Goal: Task Accomplishment & Management: Manage account settings

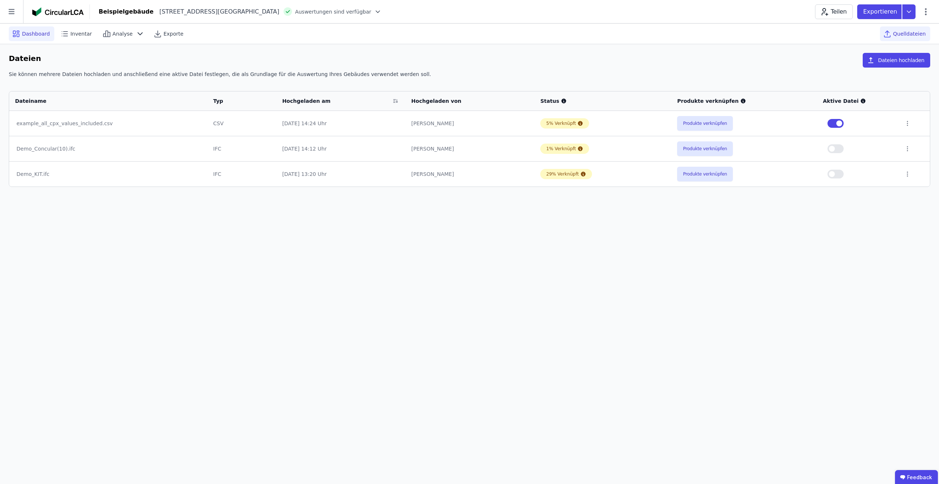
click at [46, 35] on span "Dashboard" at bounding box center [36, 33] width 28 height 7
select select "*"
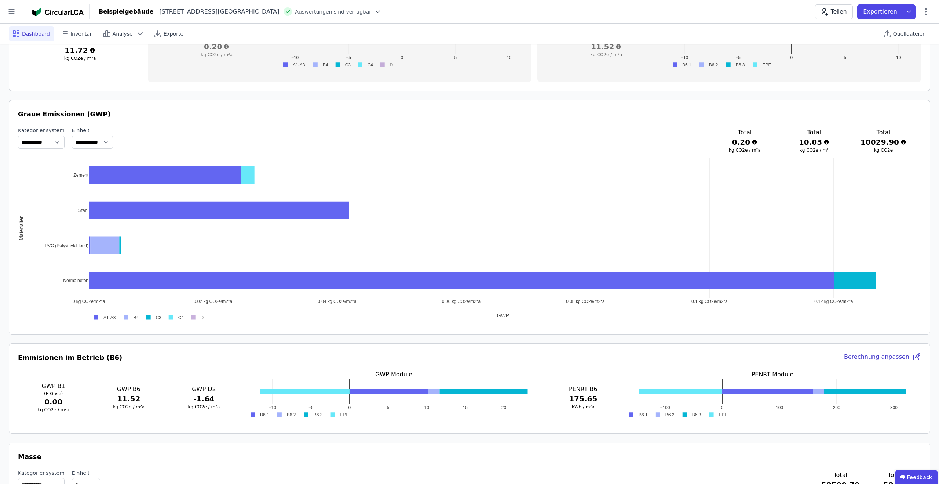
scroll to position [334, 0]
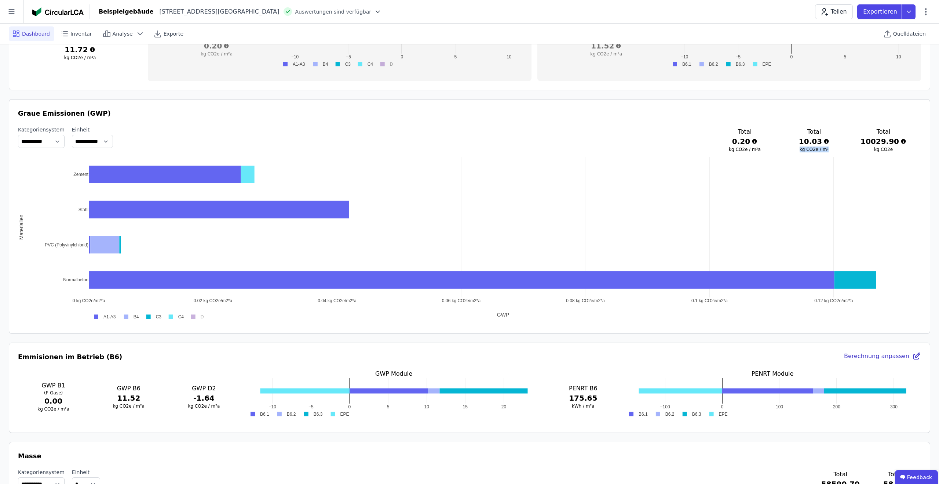
drag, startPoint x: 837, startPoint y: 150, endPoint x: 819, endPoint y: 151, distance: 17.3
click at [809, 151] on h3 "kg CO2e / m²" at bounding box center [815, 149] width 46 height 6
drag, startPoint x: 822, startPoint y: 150, endPoint x: 833, endPoint y: 150, distance: 10.6
click at [822, 151] on h3 "kg CO2e / m²" at bounding box center [815, 149] width 46 height 6
drag, startPoint x: 830, startPoint y: 150, endPoint x: 844, endPoint y: 150, distance: 13.9
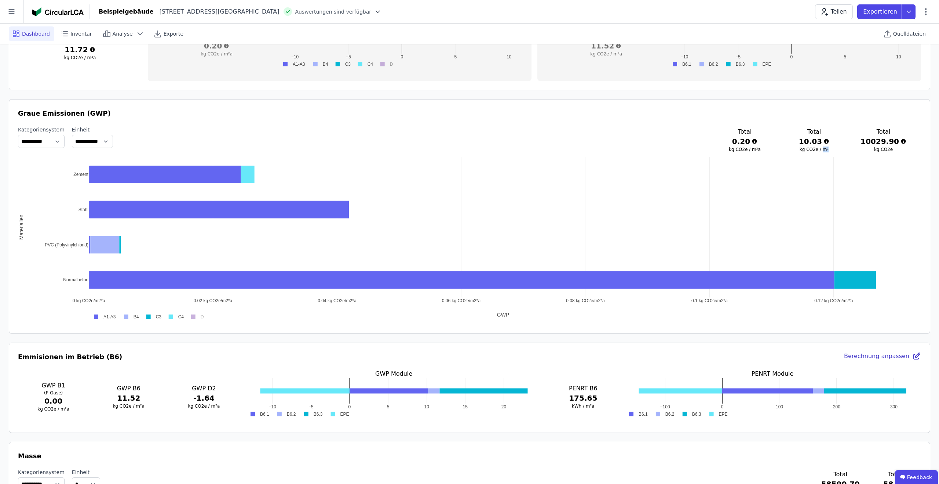
click at [845, 150] on div "Total 0.20 kg CO2e / m²a Total 10.03 kg CO2e / m² Total 10029.90 kg CO2e" at bounding box center [814, 140] width 185 height 28
click at [835, 149] on h3 "kg CO2e / m²" at bounding box center [815, 149] width 46 height 6
click at [831, 149] on h3 "kg CO2e / m²" at bounding box center [815, 149] width 46 height 6
drag, startPoint x: 836, startPoint y: 150, endPoint x: 833, endPoint y: 149, distance: 3.8
click at [832, 150] on h3 "kg CO2e / m²" at bounding box center [815, 149] width 46 height 6
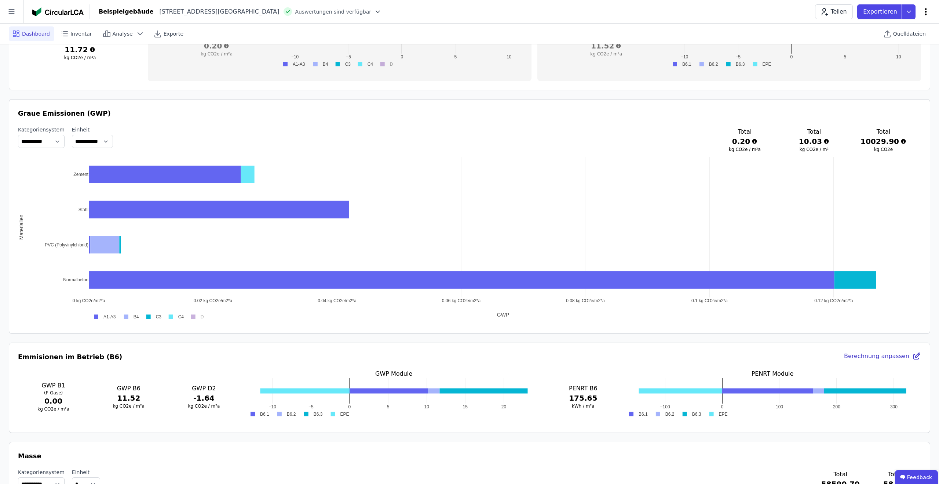
click at [925, 12] on icon at bounding box center [926, 11] width 9 height 9
click at [899, 32] on span "Gebäude bearbeiten" at bounding box center [891, 28] width 53 height 7
select select "**********"
select select "*"
select select "**********"
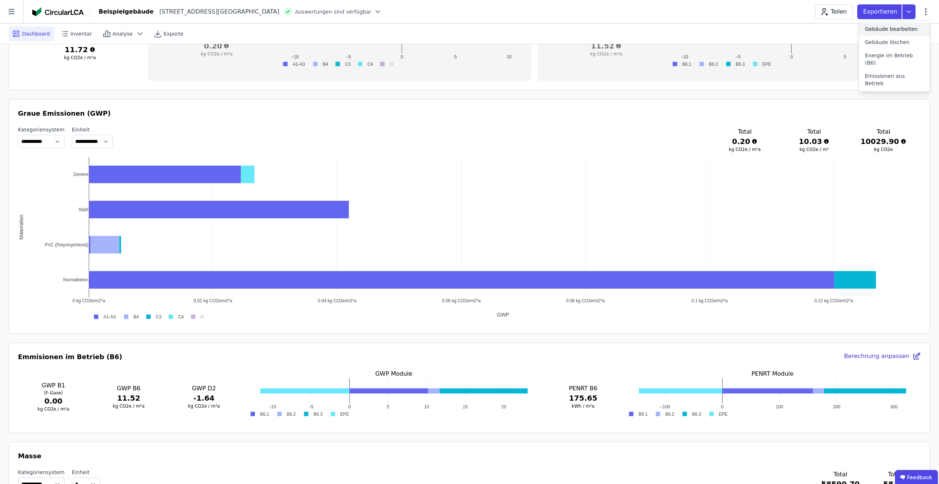
select select "**********"
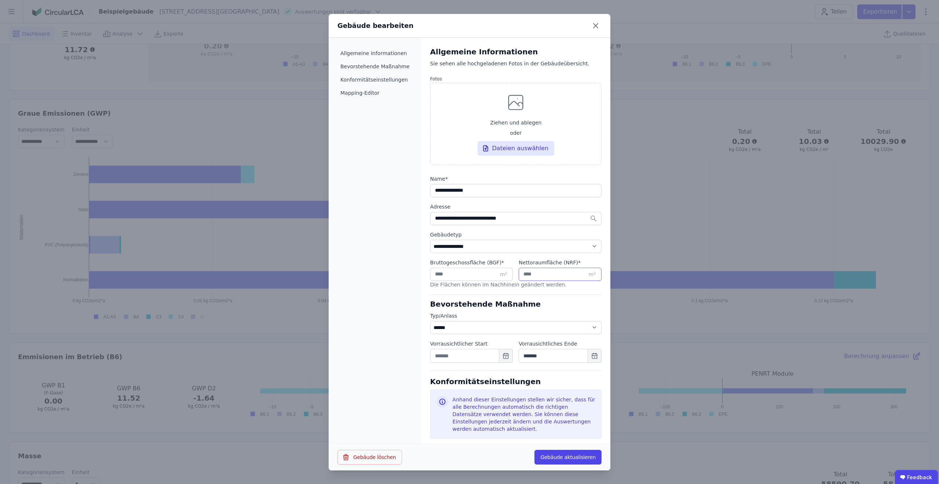
drag, startPoint x: 535, startPoint y: 277, endPoint x: 108, endPoint y: 240, distance: 428.8
click at [512, 276] on div "Bruttogeschossfläche (BGF) * **** m² Nettoraumfläche (NRF) * **** m²" at bounding box center [515, 273] width 171 height 28
click at [597, 25] on icon at bounding box center [596, 26] width 12 height 12
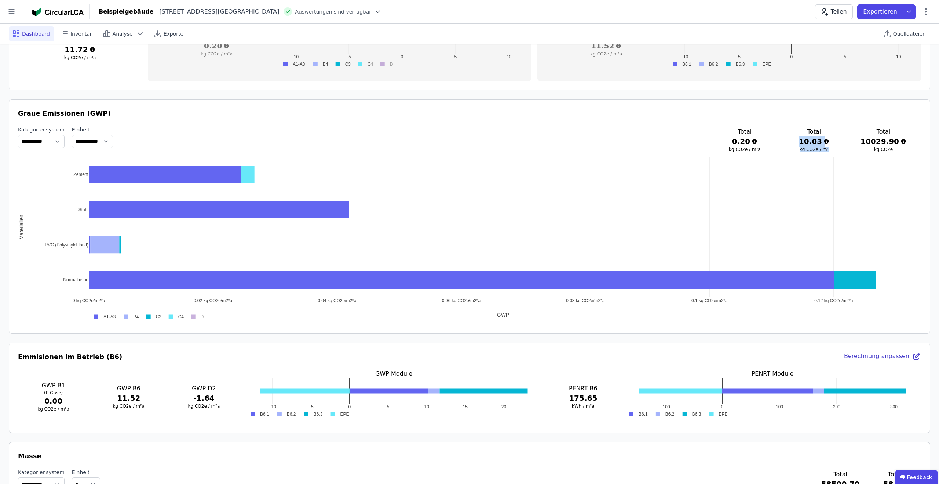
drag, startPoint x: 836, startPoint y: 150, endPoint x: 796, endPoint y: 138, distance: 41.9
click at [796, 138] on div "Total 0.20 kg CO2e / m²a Total 10.03 kg CO2e / m² Total 10029.90 kg CO2e" at bounding box center [814, 140] width 185 height 28
click at [925, 14] on icon at bounding box center [926, 11] width 2 height 7
click at [913, 28] on span "Gebäude bearbeiten" at bounding box center [891, 28] width 53 height 7
select select "**********"
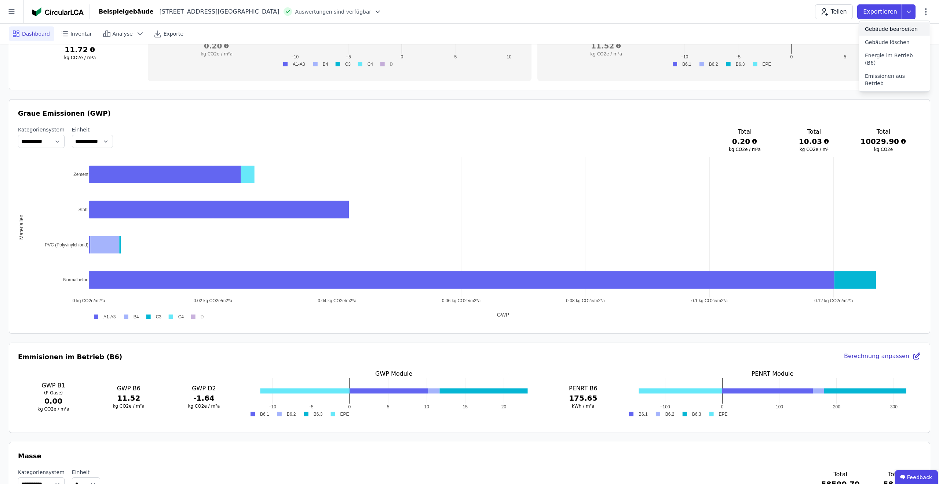
select select "*"
select select "**********"
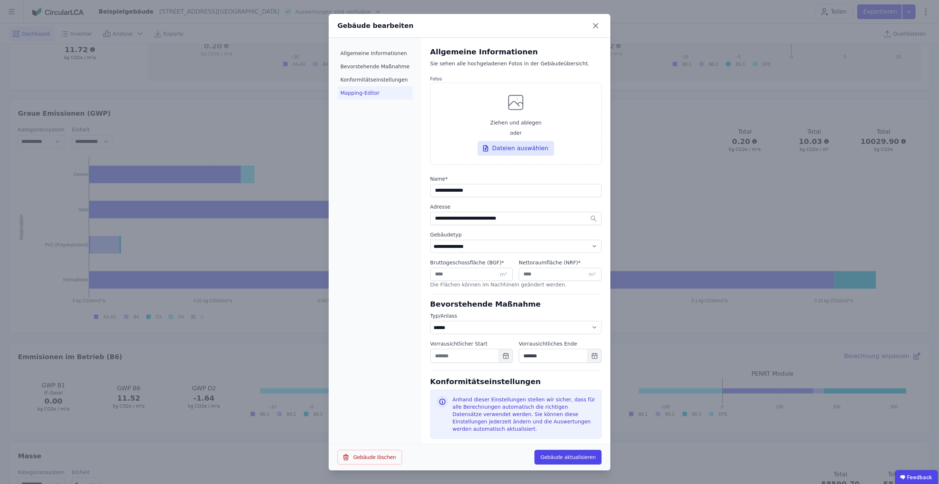
click at [357, 87] on li "Mapping-Editor" at bounding box center [375, 92] width 75 height 13
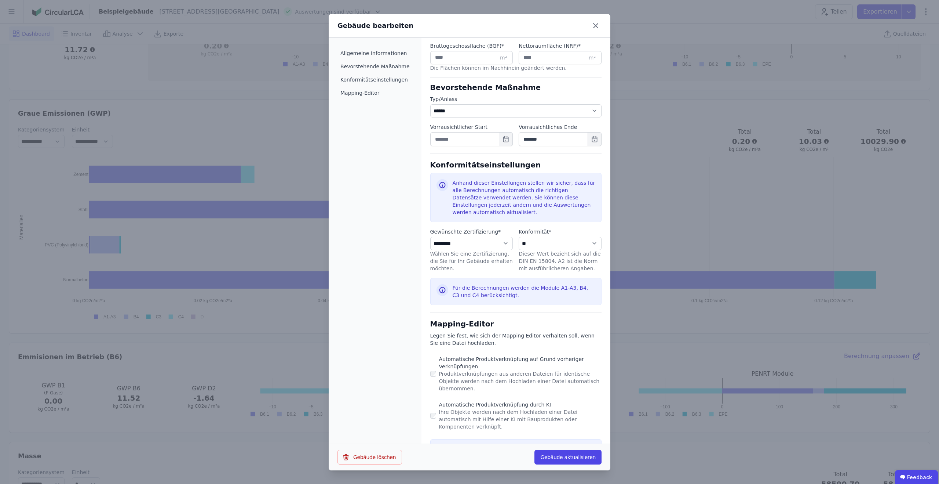
scroll to position [240, 0]
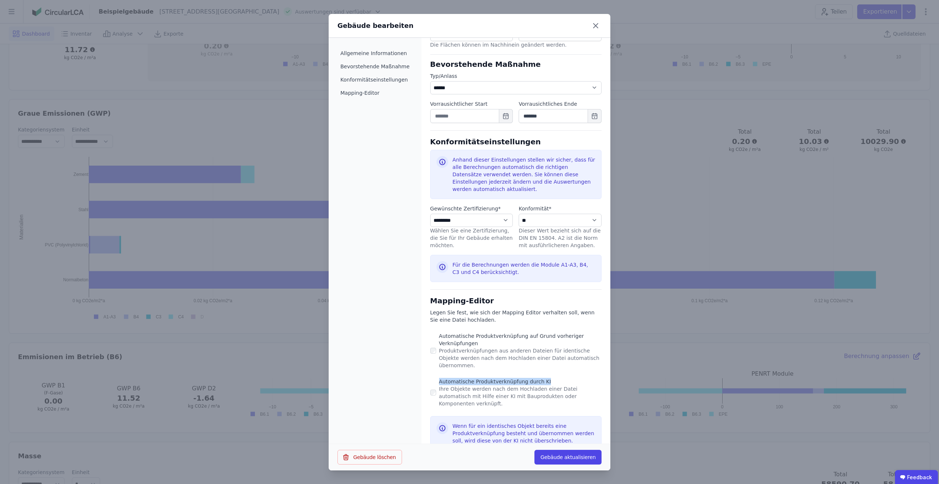
drag, startPoint x: 549, startPoint y: 372, endPoint x: 435, endPoint y: 372, distance: 113.8
click at [439, 378] on div "Automatische Produktverknüpfung durch KI" at bounding box center [520, 381] width 163 height 7
copy div "Automatische Produktverknüpfung durch KI"
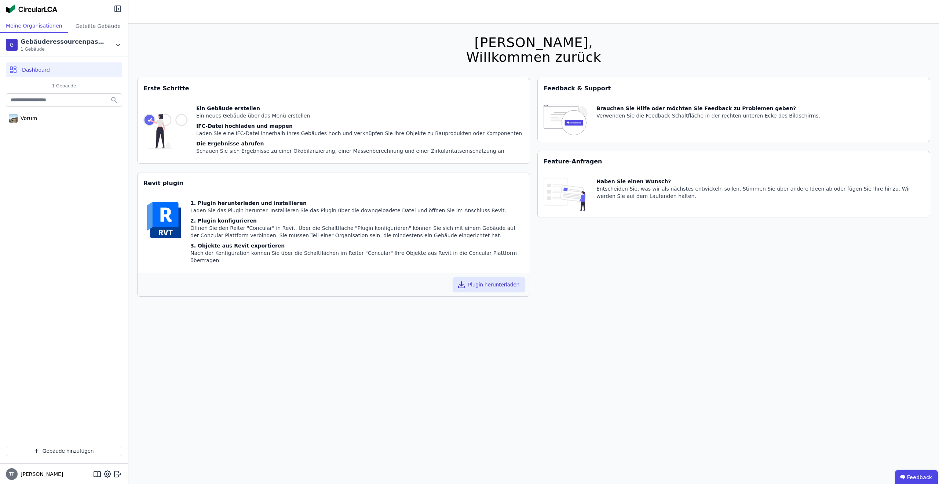
scroll to position [10, 0]
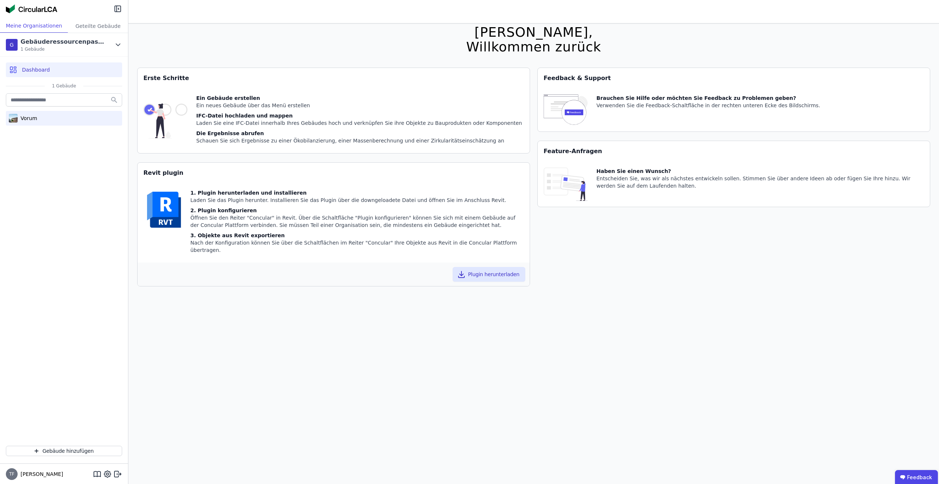
click at [68, 119] on div "Vorum" at bounding box center [64, 118] width 116 height 15
